Goal: Information Seeking & Learning: Learn about a topic

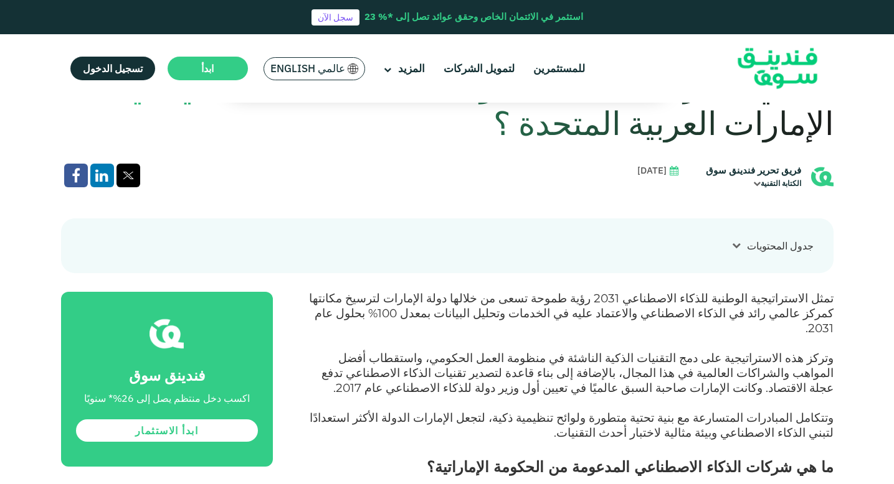
scroll to position [425, 0]
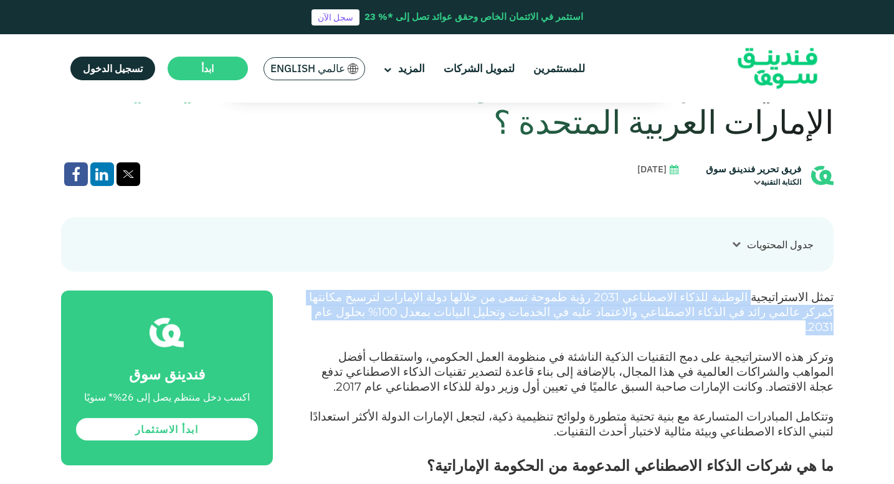
drag, startPoint x: 452, startPoint y: 314, endPoint x: 750, endPoint y: 305, distance: 297.8
click at [750, 305] on p "تمثل الاستراتيجية الوطنية للذكاء الاصطناعي 2031 رؤية طموحة تسعى من خلالها دولة …" at bounding box center [567, 321] width 532 height 60
drag, startPoint x: 844, startPoint y: 291, endPoint x: 427, endPoint y: 333, distance: 419.9
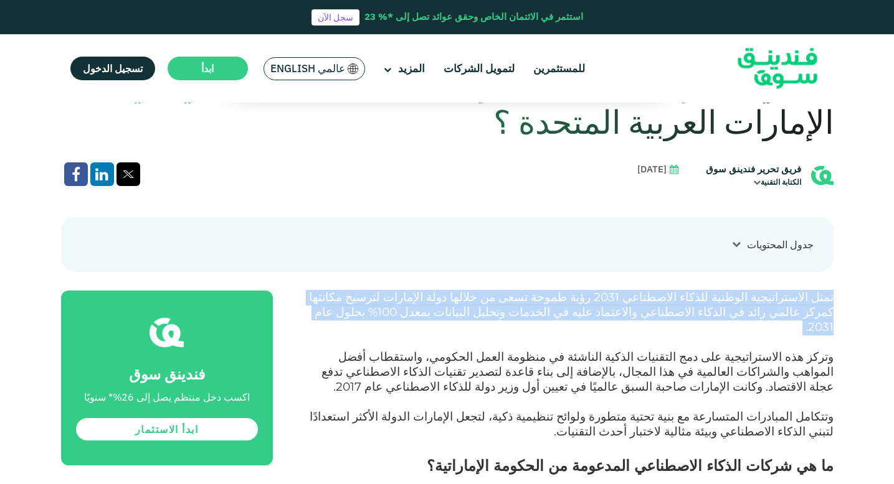
copy span "تمثل الاستراتيجية الوطنية للذكاء الاصطناعي 2031 رؤية طموحة تسعى من خلالها دولة …"
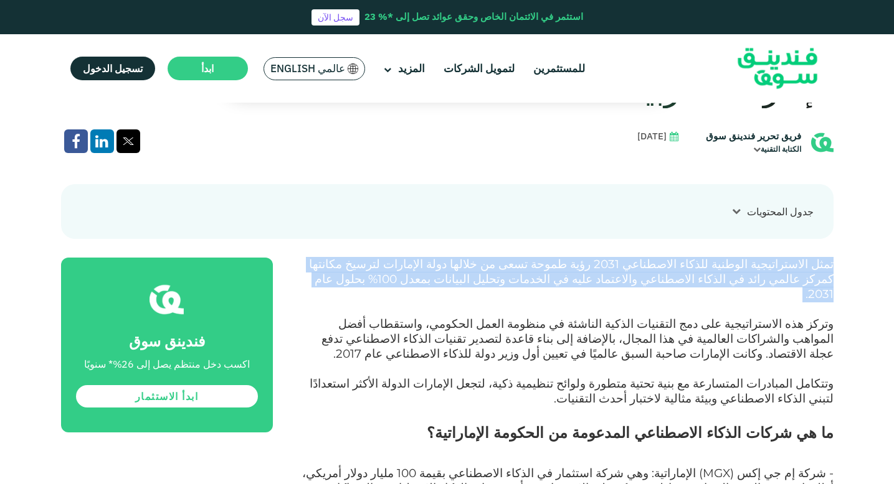
scroll to position [464, 0]
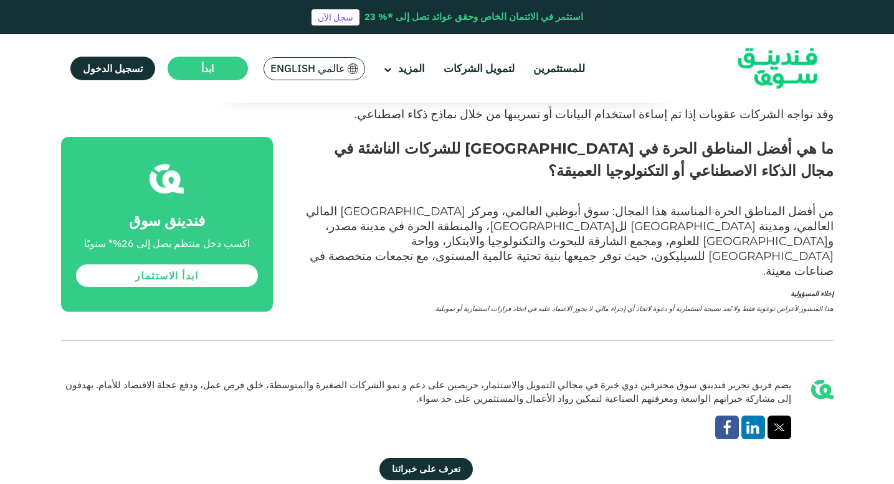
scroll to position [2852, 0]
